Goal: Task Accomplishment & Management: Use online tool/utility

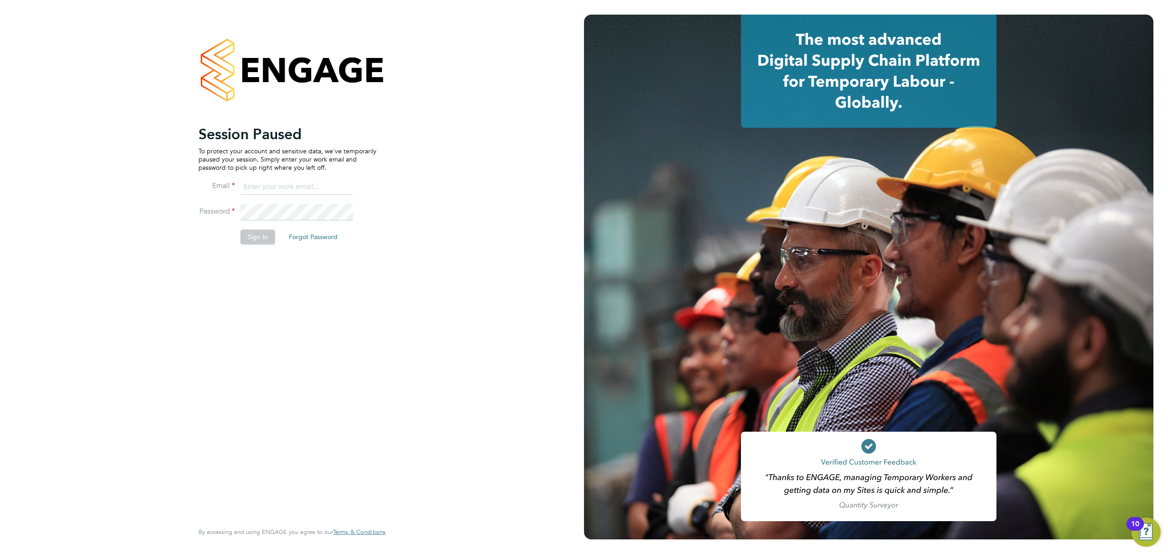
click at [291, 185] on input at bounding box center [296, 187] width 113 height 16
type input "Rianna.Bowles@Technicalresources.co.uk"
click at [246, 238] on button "Sign In" at bounding box center [257, 236] width 35 height 15
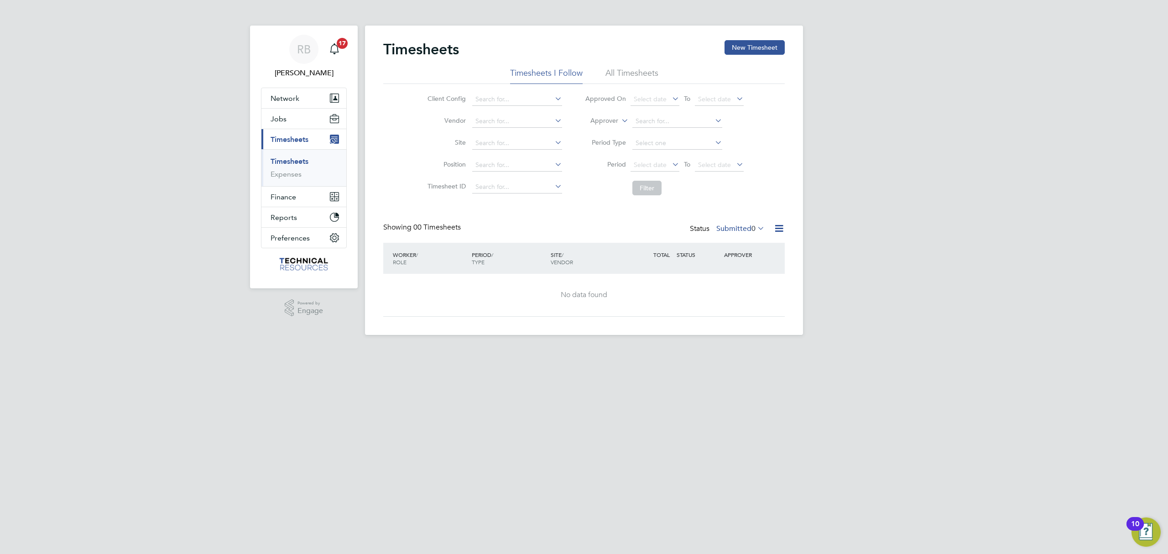
click at [634, 66] on div "Timesheets New Timesheet" at bounding box center [583, 53] width 401 height 27
click at [645, 68] on li "All Timesheets" at bounding box center [631, 76] width 53 height 16
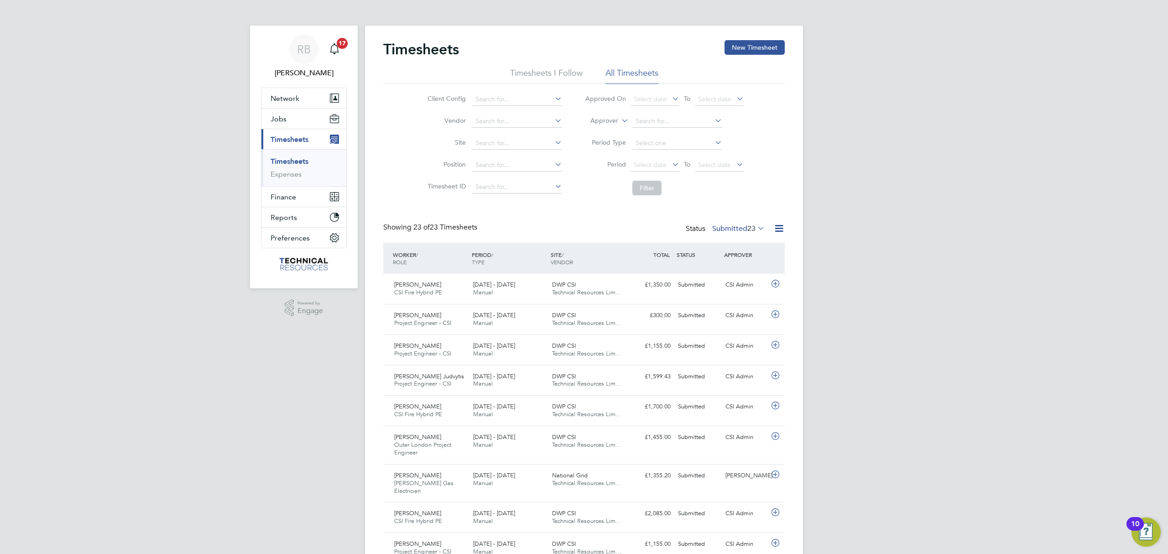
click at [754, 236] on div "Showing 23 of 23 Timesheets Status Submitted 23" at bounding box center [583, 233] width 401 height 20
click at [750, 232] on span "23" at bounding box center [751, 228] width 8 height 9
click at [743, 245] on li "All" at bounding box center [726, 244] width 42 height 13
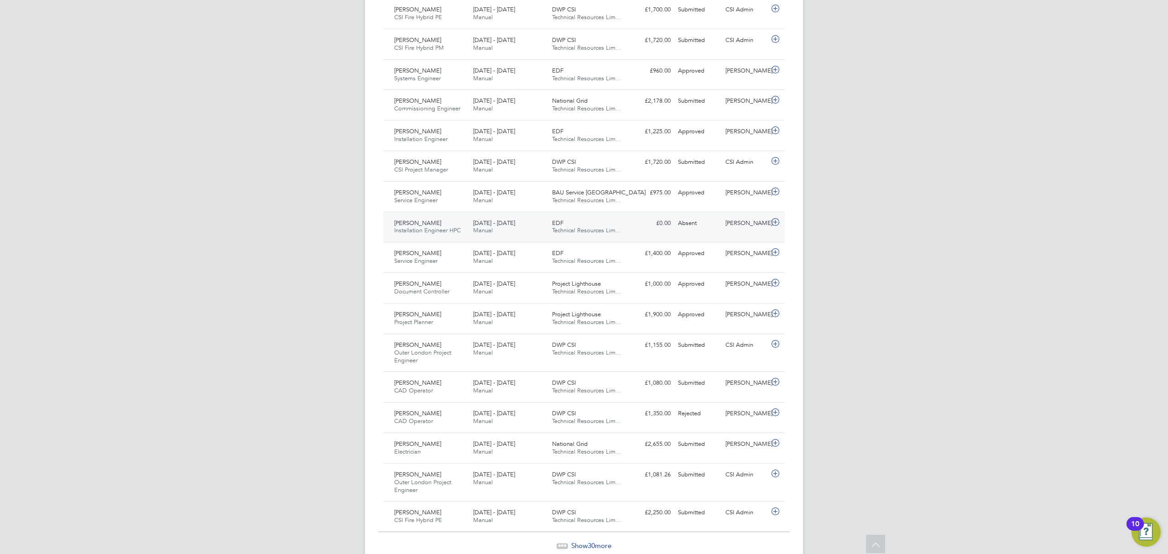
scroll to position [722, 0]
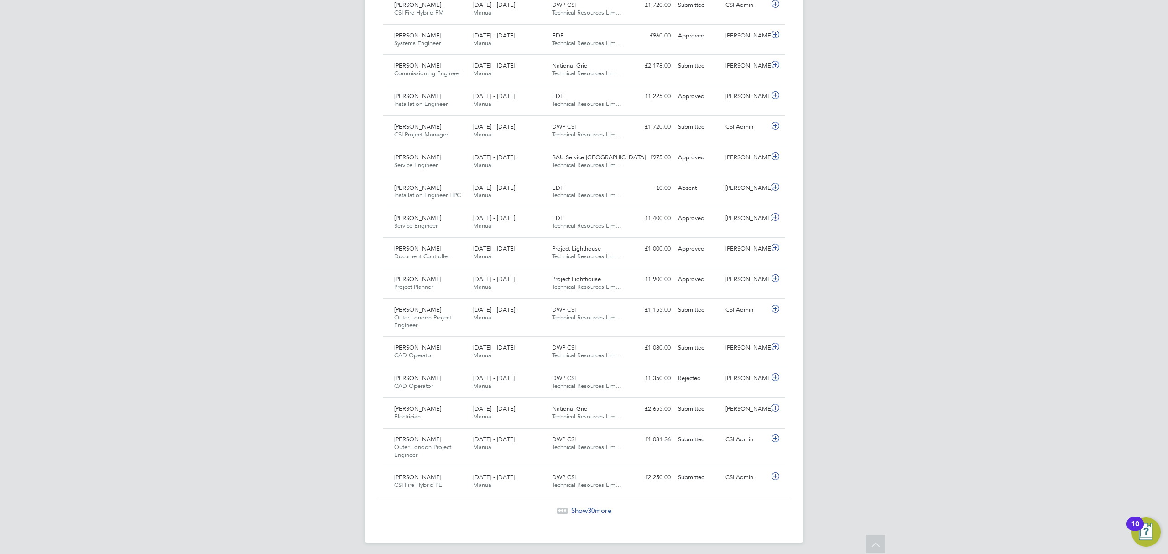
click at [590, 510] on span "30" at bounding box center [591, 510] width 7 height 9
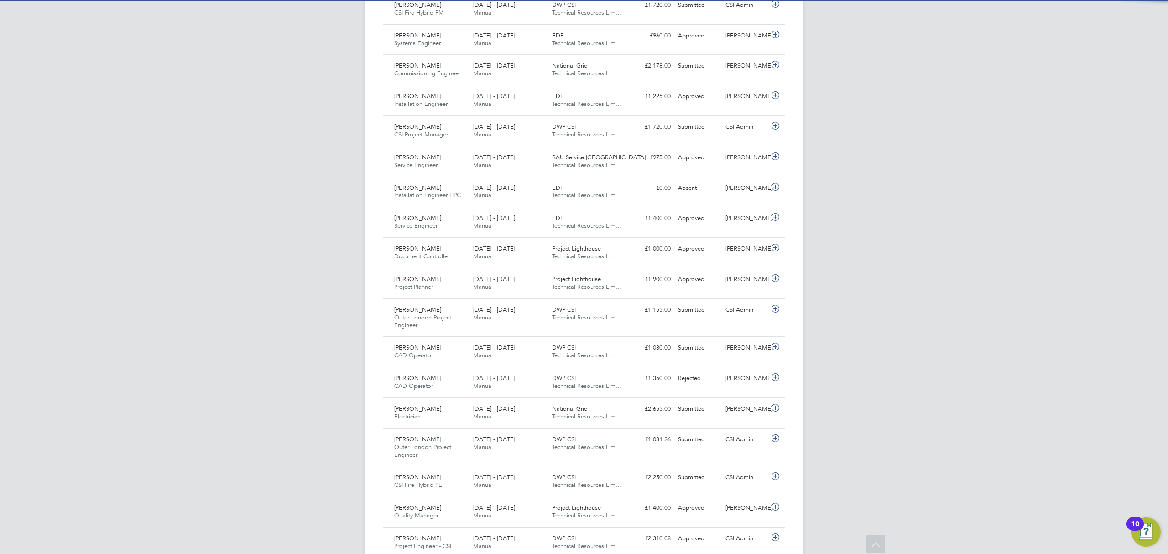
scroll to position [23, 79]
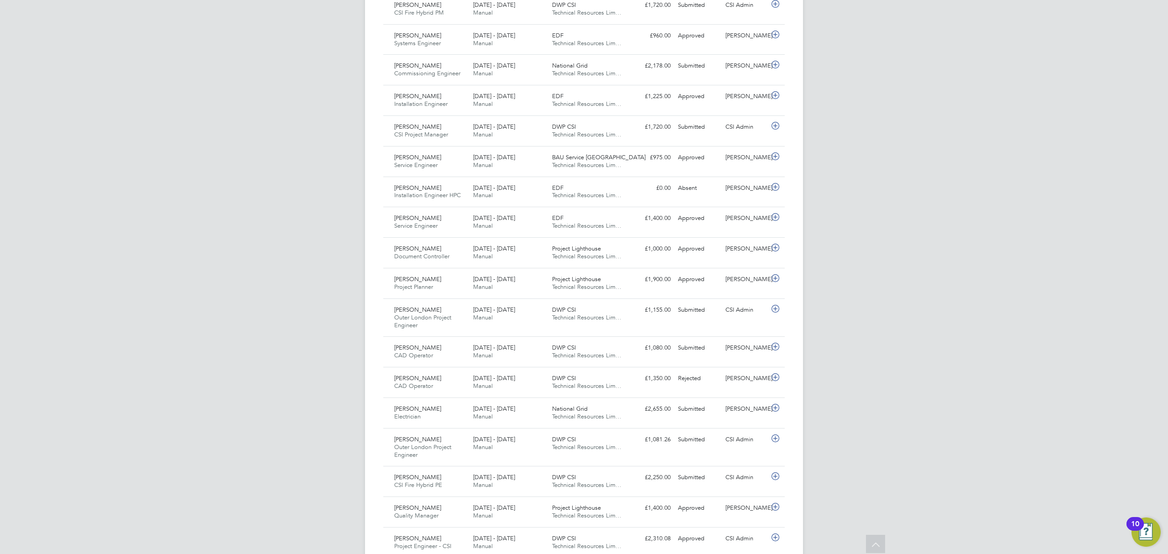
click at [849, 258] on div "RB [PERSON_NAME] Notifications 17 Applications: Network Team Members Businesses…" at bounding box center [584, 393] width 1168 height 2231
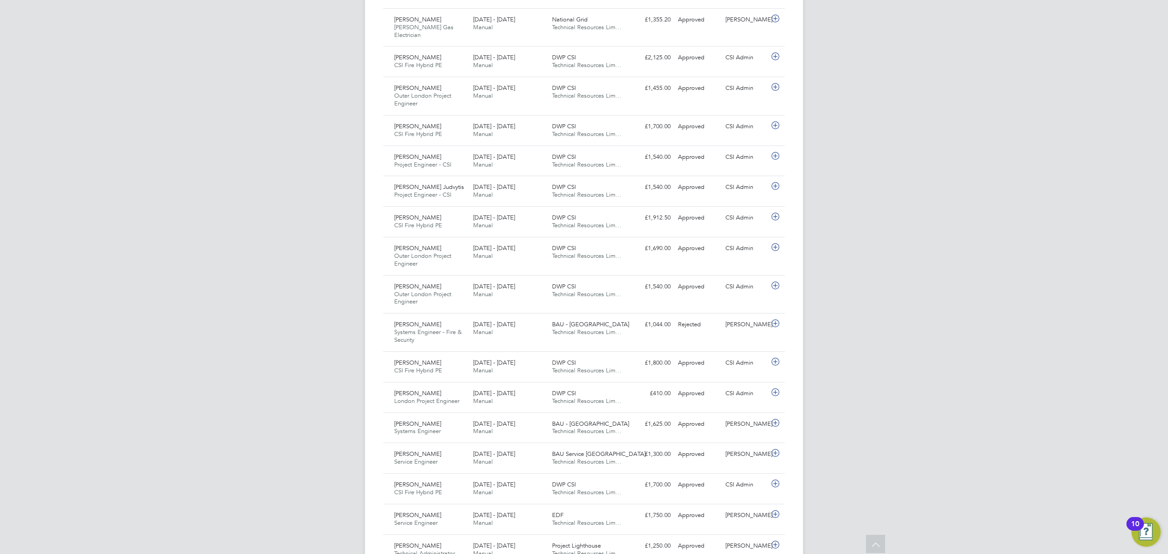
scroll to position [1672, 0]
